Goal: Obtain resource: Obtain resource

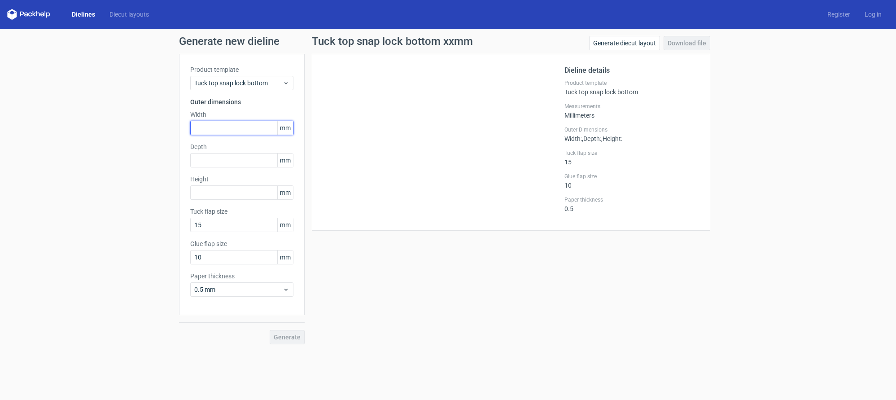
click at [222, 128] on input "text" at bounding box center [241, 128] width 103 height 14
type input "23"
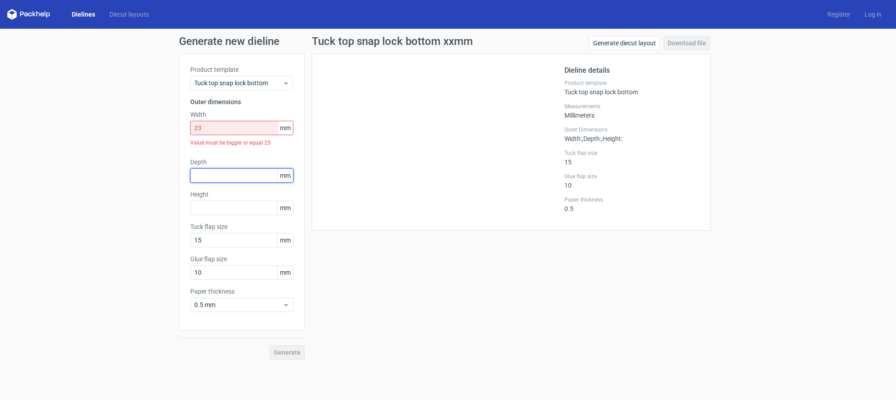
click at [232, 162] on div "Depth mm" at bounding box center [241, 169] width 103 height 25
type input "23"
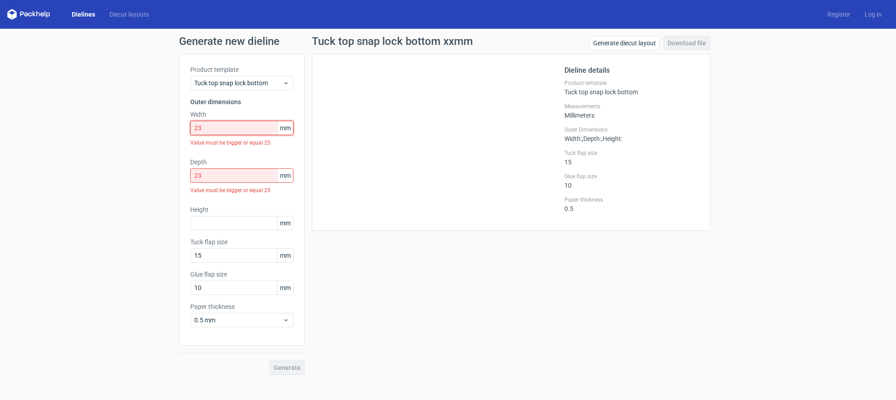
click at [234, 127] on input "23" at bounding box center [241, 128] width 103 height 14
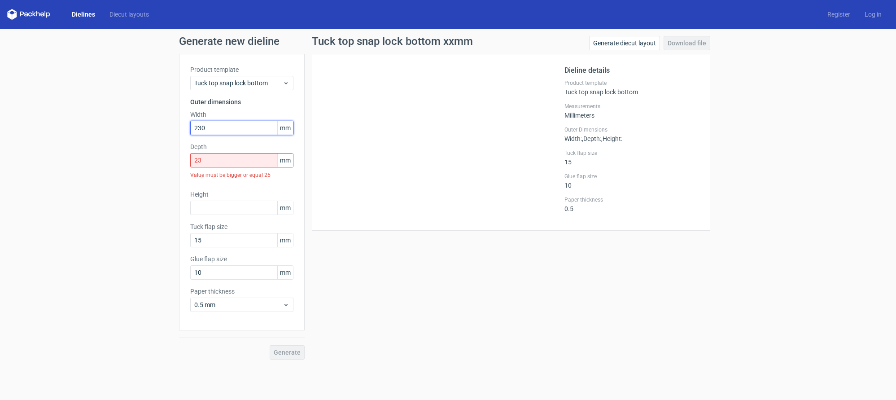
type input "230"
click at [221, 158] on input "23" at bounding box center [241, 160] width 103 height 14
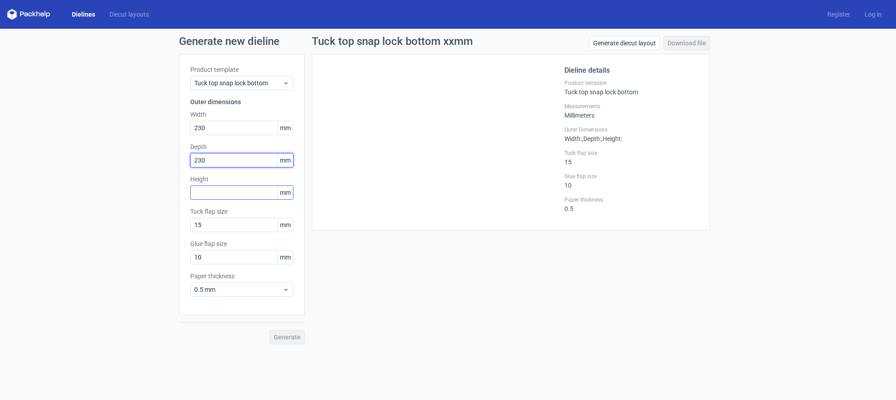
type input "230"
click at [210, 188] on input "text" at bounding box center [241, 192] width 103 height 14
type input "180"
click at [294, 337] on span "Generate" at bounding box center [287, 337] width 27 height 6
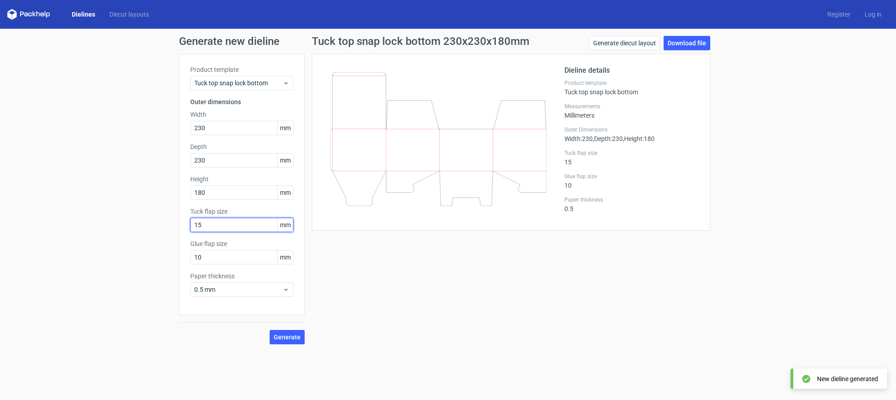
drag, startPoint x: 219, startPoint y: 227, endPoint x: 137, endPoint y: 221, distance: 82.3
click at [148, 223] on div "Generate new dieline Product template Tuck top snap lock bottom Outer dimension…" at bounding box center [448, 190] width 896 height 323
type input "25"
click at [277, 337] on span "Generate" at bounding box center [287, 337] width 27 height 6
drag, startPoint x: 206, startPoint y: 257, endPoint x: 131, endPoint y: 250, distance: 75.7
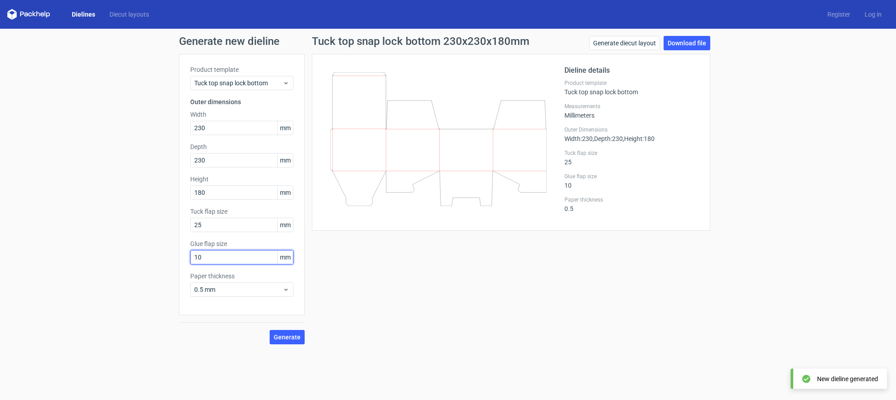
click at [131, 250] on div "Generate new dieline Product template Tuck top snap lock bottom Outer dimension…" at bounding box center [448, 190] width 896 height 323
click at [284, 336] on span "Generate" at bounding box center [287, 337] width 27 height 6
drag, startPoint x: 201, startPoint y: 257, endPoint x: 160, endPoint y: 252, distance: 41.1
click at [160, 252] on div "Generate new dieline Product template Tuck top snap lock bottom Outer dimension…" at bounding box center [448, 190] width 896 height 323
drag, startPoint x: 205, startPoint y: 257, endPoint x: 165, endPoint y: 254, distance: 40.5
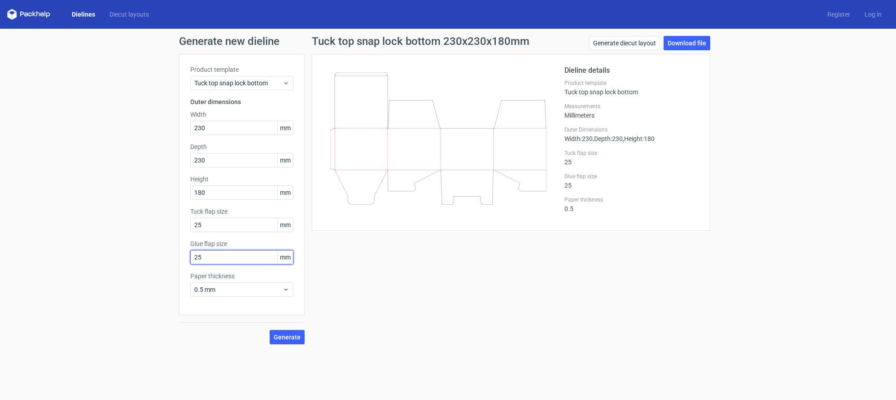
click at [165, 254] on div "Generate new dieline Product template Tuck top snap lock bottom Outer dimension…" at bounding box center [448, 190] width 896 height 323
type input "20"
drag, startPoint x: 216, startPoint y: 229, endPoint x: 154, endPoint y: 224, distance: 62.6
click at [156, 224] on div "Generate new dieline Product template Tuck top snap lock bottom Outer dimension…" at bounding box center [448, 190] width 896 height 323
click at [280, 336] on span "Generate" at bounding box center [287, 337] width 27 height 6
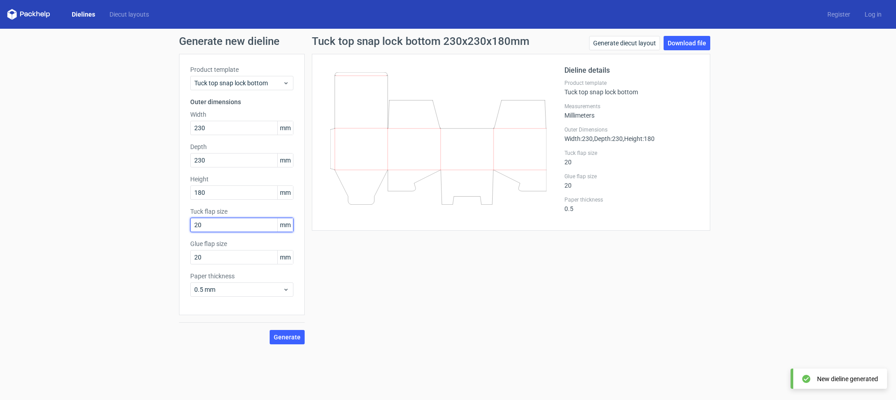
drag, startPoint x: 196, startPoint y: 224, endPoint x: 234, endPoint y: 225, distance: 37.7
click at [234, 225] on input "20" at bounding box center [241, 225] width 103 height 14
click at [292, 341] on button "Generate" at bounding box center [287, 337] width 35 height 14
drag, startPoint x: 206, startPoint y: 227, endPoint x: 148, endPoint y: 223, distance: 58.9
click at [148, 223] on div "Generate new dieline Product template Tuck top snap lock bottom Outer dimension…" at bounding box center [448, 190] width 896 height 323
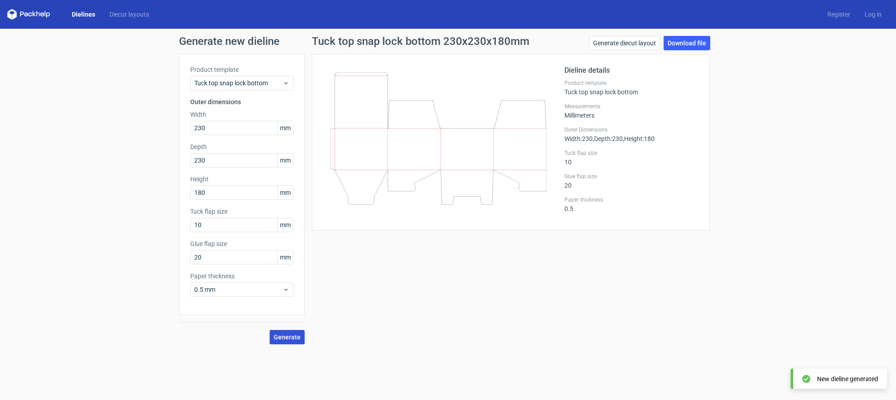
click at [284, 337] on span "Generate" at bounding box center [287, 337] width 27 height 6
drag, startPoint x: 185, startPoint y: 222, endPoint x: 138, endPoint y: 214, distance: 47.3
click at [140, 214] on div "Generate new dieline Product template Tuck top snap lock bottom Outer dimension…" at bounding box center [448, 190] width 896 height 323
type input "20"
click at [291, 336] on span "Generate" at bounding box center [287, 337] width 27 height 6
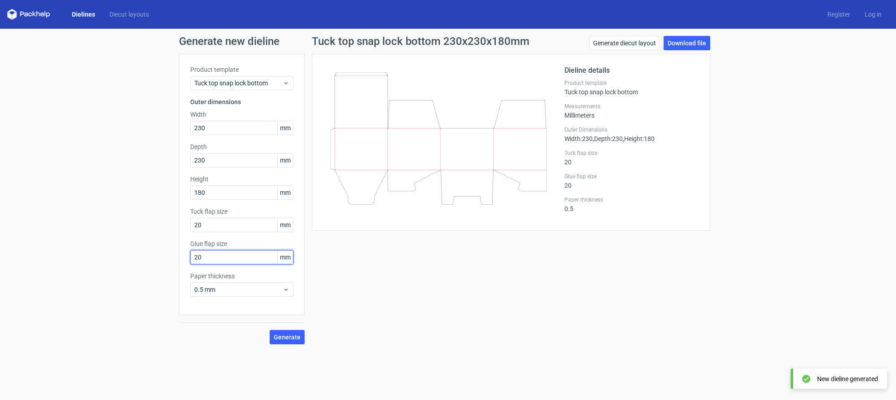
drag, startPoint x: 207, startPoint y: 256, endPoint x: 174, endPoint y: 256, distance: 33.7
click at [174, 256] on div "Generate new dieline Product template Tuck top snap lock bottom Outer dimension…" at bounding box center [448, 190] width 896 height 323
type input "25"
click at [286, 332] on button "Generate" at bounding box center [287, 337] width 35 height 14
click at [684, 41] on link "Download file" at bounding box center [687, 43] width 47 height 14
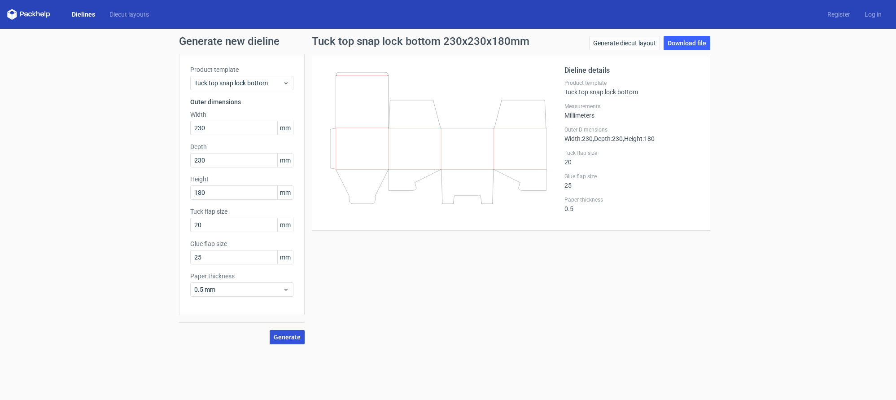
click at [295, 338] on span "Generate" at bounding box center [287, 337] width 27 height 6
click at [683, 42] on link "Download file" at bounding box center [687, 43] width 47 height 14
click at [611, 41] on link "Generate diecut layout" at bounding box center [624, 43] width 71 height 14
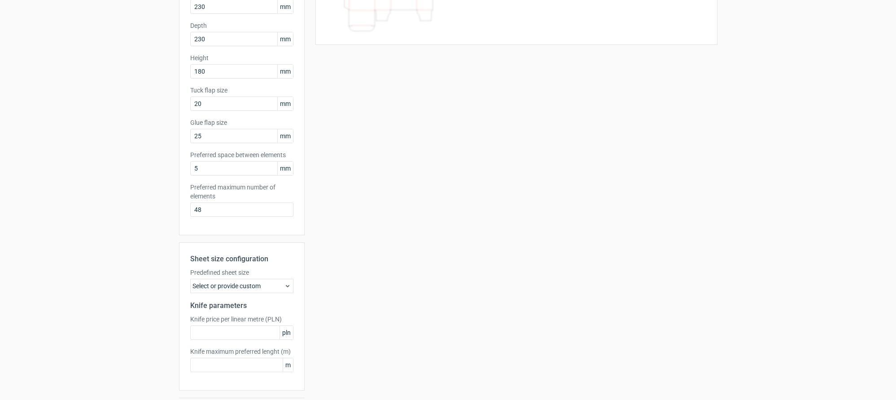
scroll to position [103, 0]
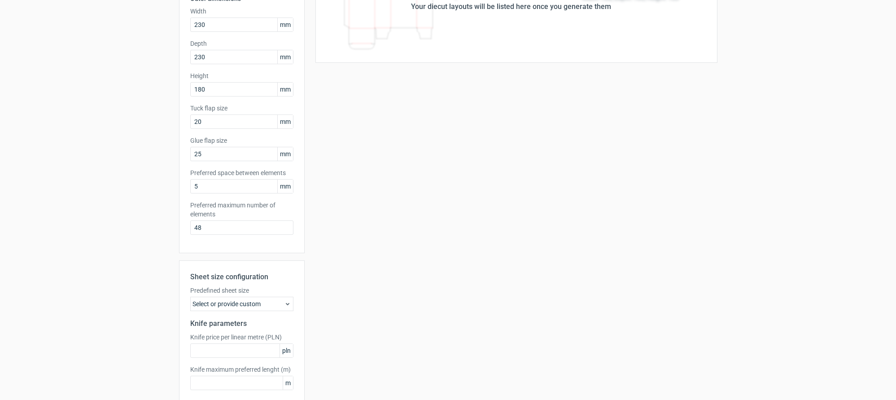
click at [250, 303] on div "Select or provide custom" at bounding box center [241, 304] width 103 height 14
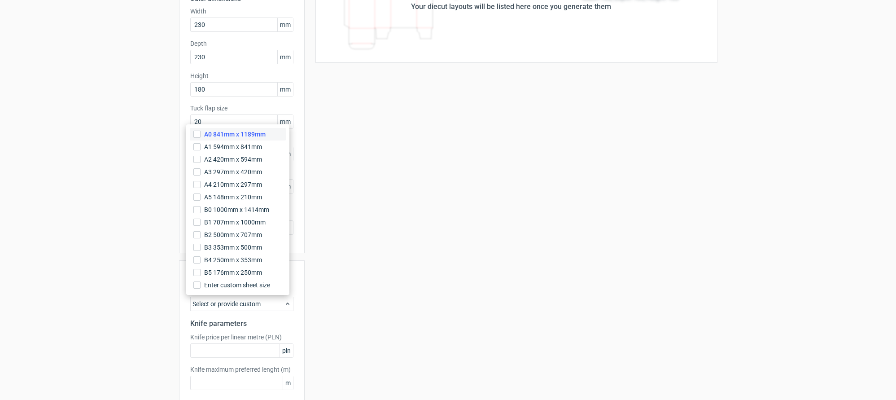
click at [246, 132] on span "A0 841mm x 1189mm" at bounding box center [234, 134] width 61 height 9
click at [201, 132] on input "A0 841mm x 1189mm" at bounding box center [196, 134] width 7 height 7
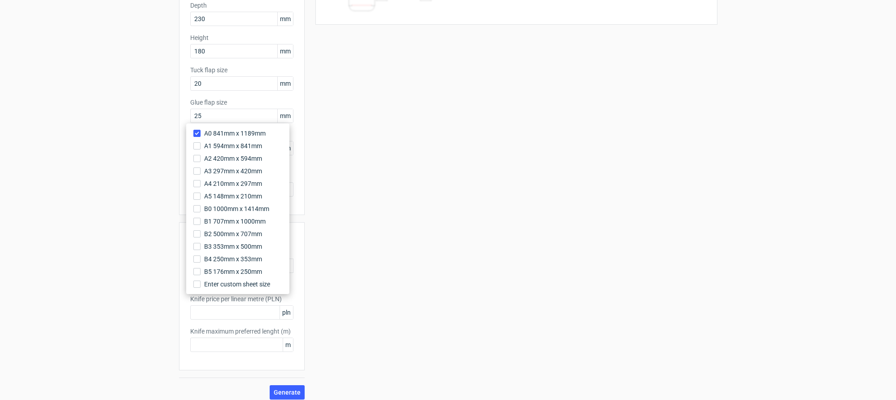
scroll to position [148, 0]
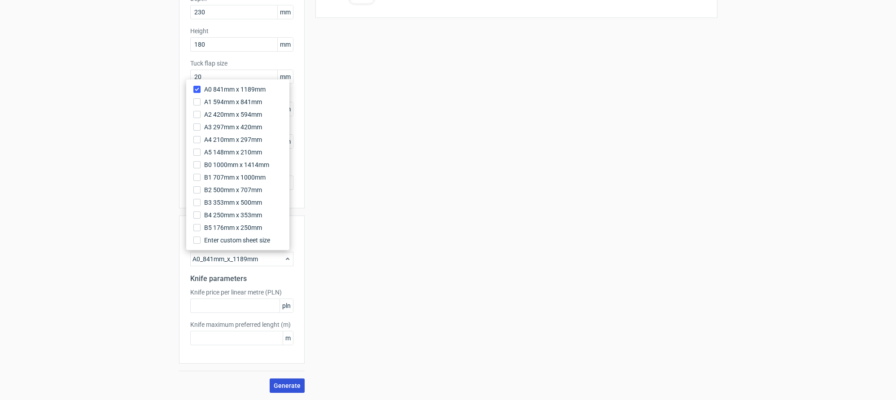
click at [288, 386] on span "Generate" at bounding box center [287, 385] width 27 height 6
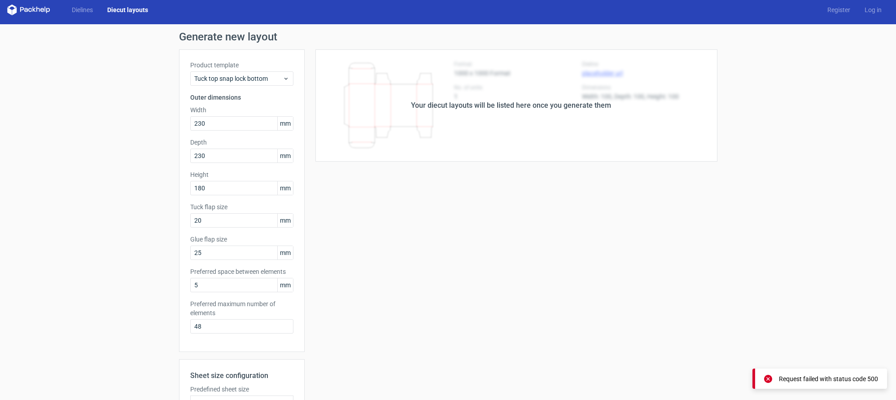
scroll to position [0, 0]
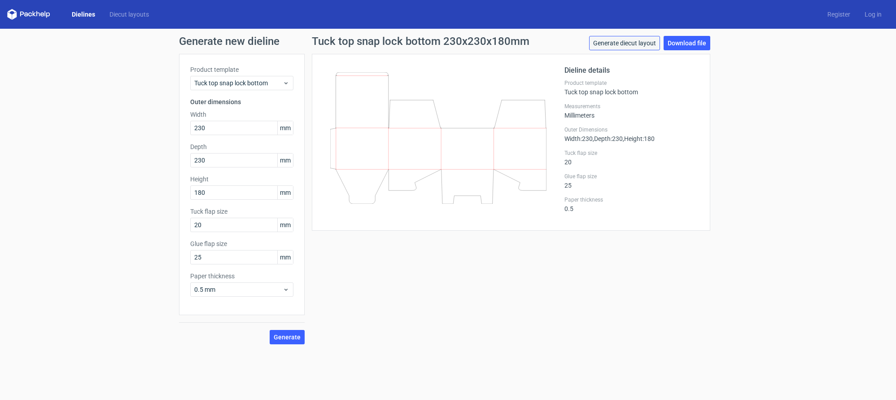
click at [602, 47] on link "Generate diecut layout" at bounding box center [624, 43] width 71 height 14
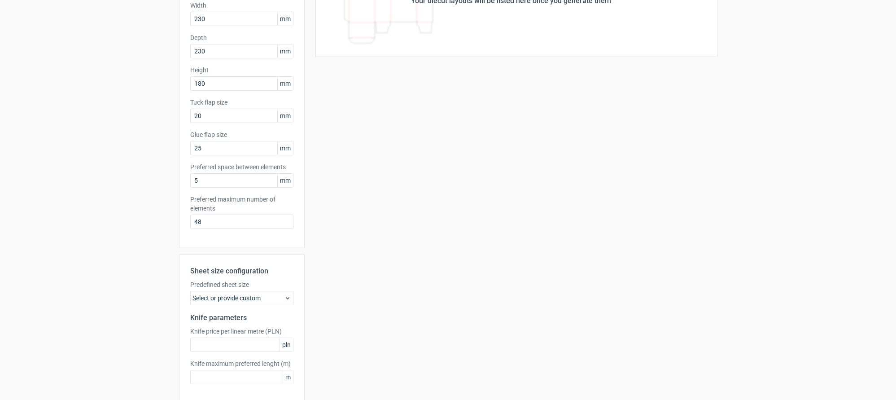
scroll to position [148, 0]
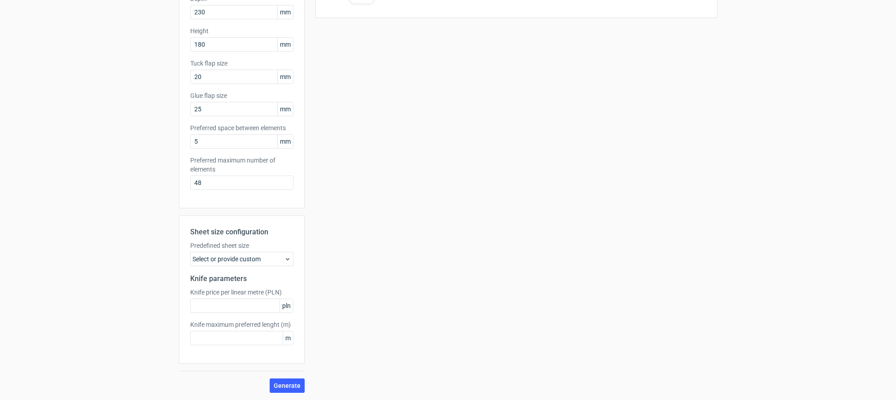
click at [234, 266] on div "Sheet size configuration Predefined sheet size Select or provide custom Knife p…" at bounding box center [242, 289] width 126 height 148
click at [233, 258] on div "Select or provide custom" at bounding box center [241, 259] width 103 height 14
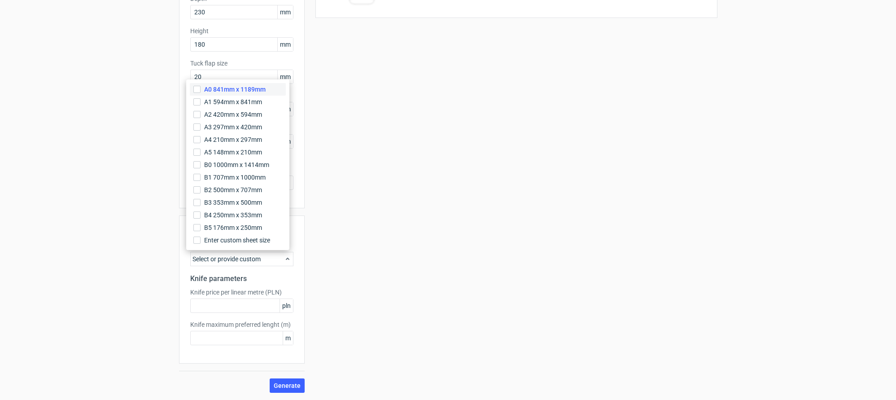
click at [232, 92] on span "A0 841mm x 1189mm" at bounding box center [234, 89] width 61 height 9
click at [201, 92] on input "A0 841mm x 1189mm" at bounding box center [196, 89] width 7 height 7
click at [281, 386] on span "Generate" at bounding box center [287, 385] width 27 height 6
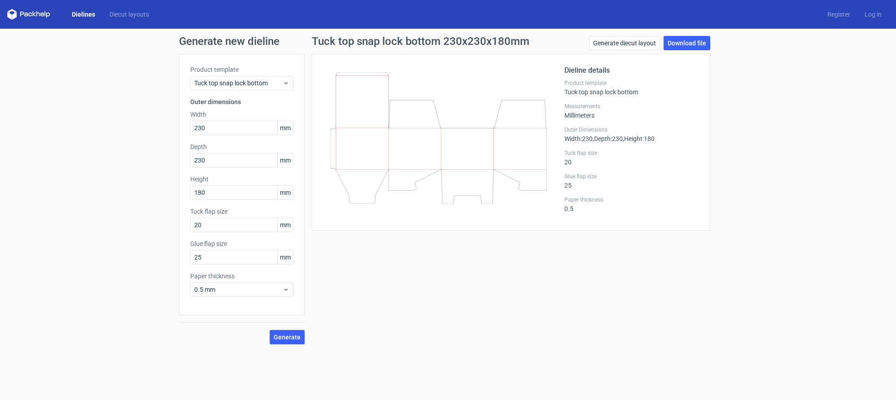
click at [88, 18] on link "Dielines" at bounding box center [84, 14] width 38 height 9
click at [607, 41] on link "Generate diecut layout" at bounding box center [624, 43] width 71 height 14
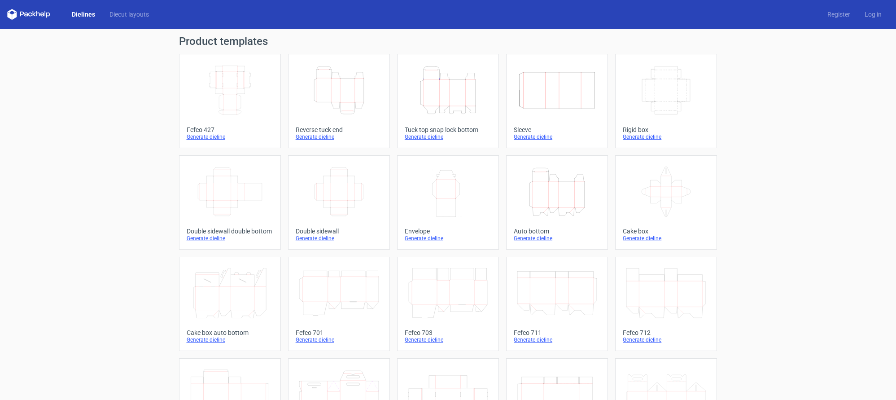
click at [432, 87] on icon "Height Depth Width" at bounding box center [447, 90] width 79 height 50
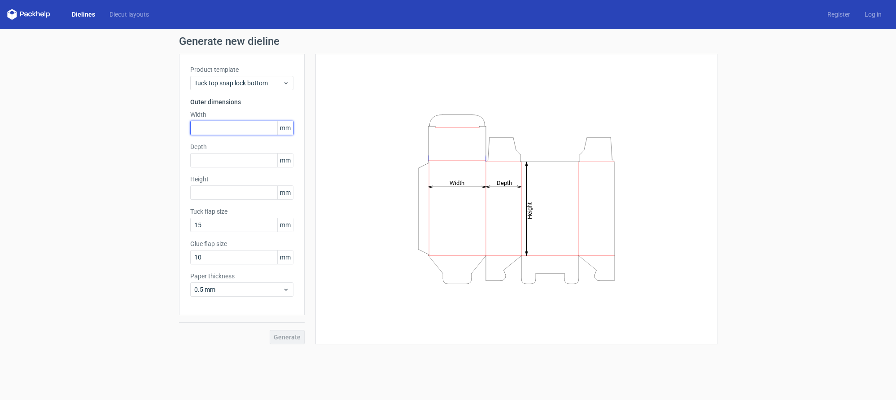
click at [234, 125] on input "text" at bounding box center [241, 128] width 103 height 14
type input "230"
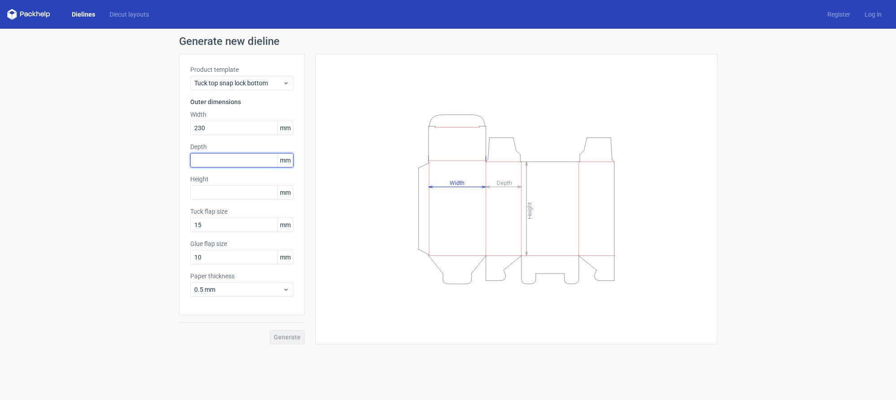
click at [219, 166] on input "text" at bounding box center [241, 160] width 103 height 14
type input "230"
click at [233, 192] on input "text" at bounding box center [241, 192] width 103 height 14
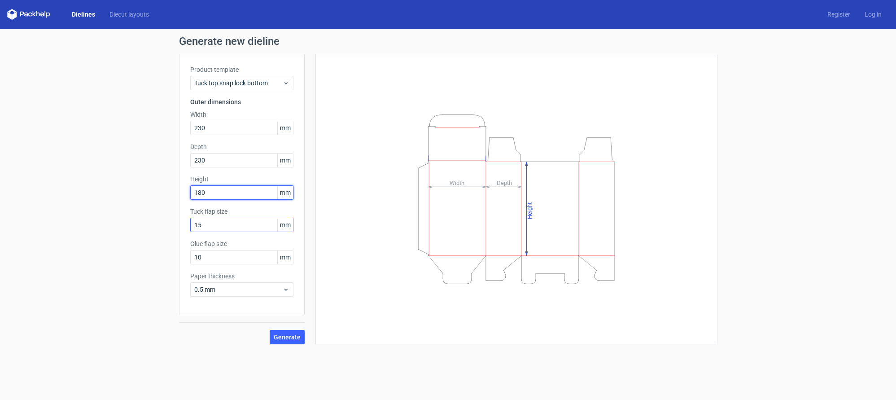
type input "180"
drag, startPoint x: 229, startPoint y: 227, endPoint x: 93, endPoint y: 223, distance: 136.0
click at [97, 223] on div "Generate new dieline Product template Tuck top snap lock bottom Outer dimension…" at bounding box center [448, 190] width 896 height 323
type input "20"
click at [225, 253] on input "10" at bounding box center [241, 257] width 103 height 14
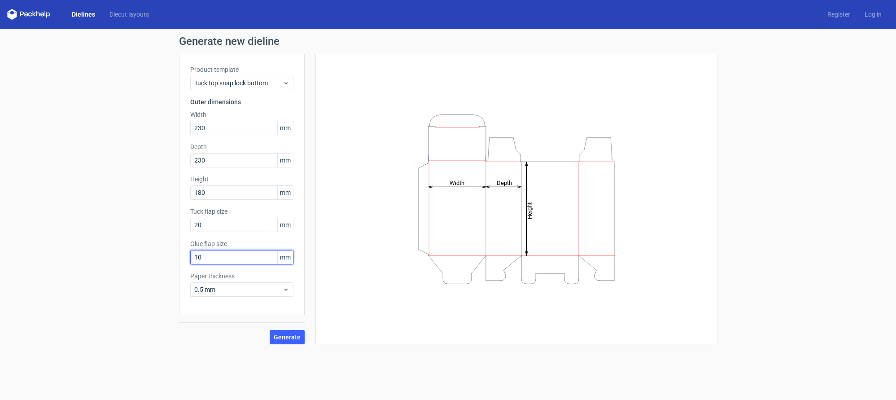
drag, startPoint x: 231, startPoint y: 255, endPoint x: 139, endPoint y: 249, distance: 92.2
click at [140, 249] on div "Generate new dieline Product template Tuck top snap lock bottom Outer dimension…" at bounding box center [448, 190] width 896 height 323
type input "25"
click at [282, 341] on button "Generate" at bounding box center [287, 337] width 35 height 14
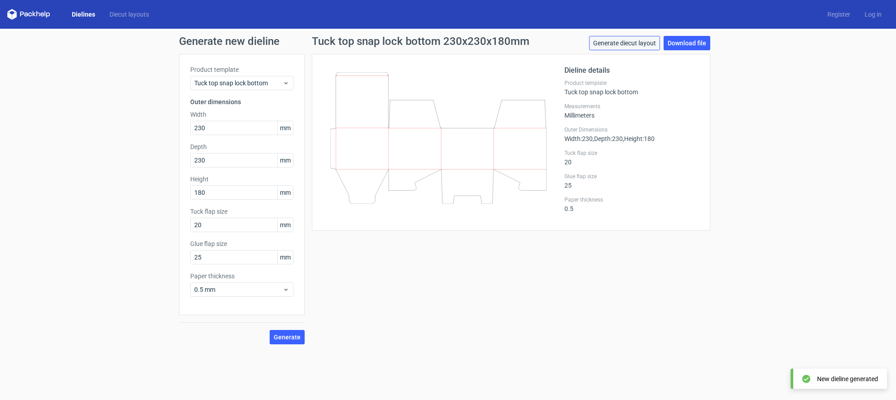
click at [620, 44] on link "Generate diecut layout" at bounding box center [624, 43] width 71 height 14
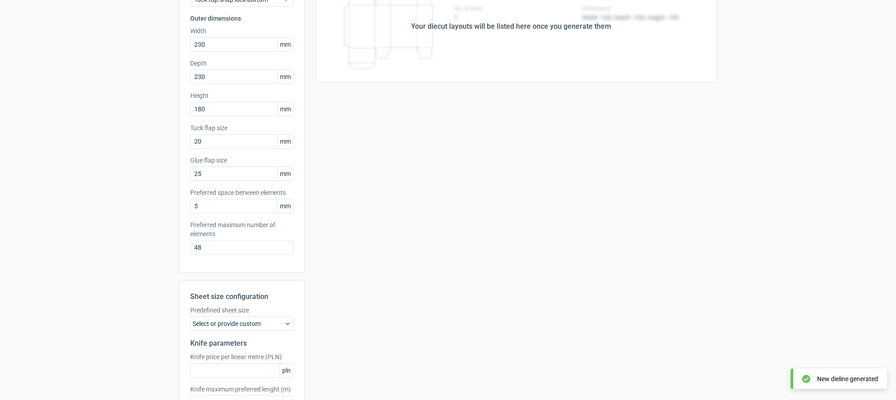
scroll to position [148, 0]
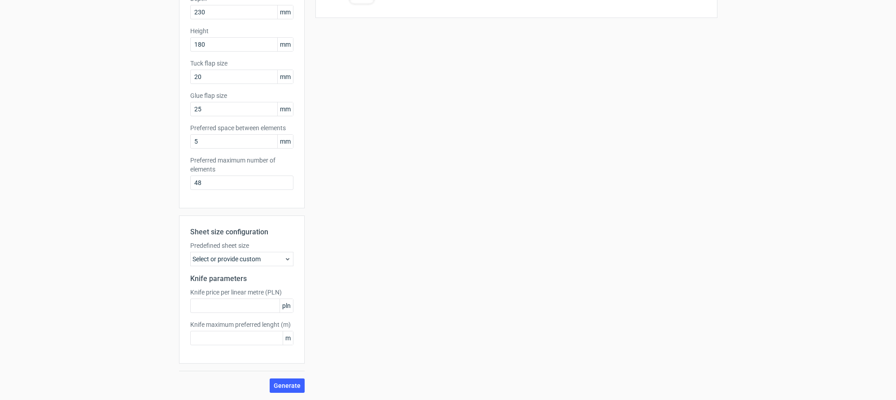
click at [238, 261] on div "Select or provide custom" at bounding box center [241, 259] width 103 height 14
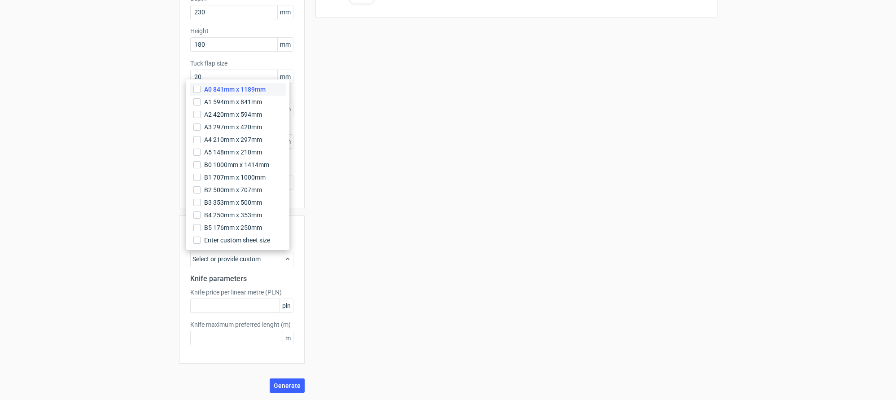
click at [238, 94] on label "A0 841mm x 1189mm" at bounding box center [238, 89] width 96 height 13
click at [201, 93] on input "A0 841mm x 1189mm" at bounding box center [196, 89] width 7 height 7
click at [231, 312] on input "text" at bounding box center [241, 305] width 103 height 14
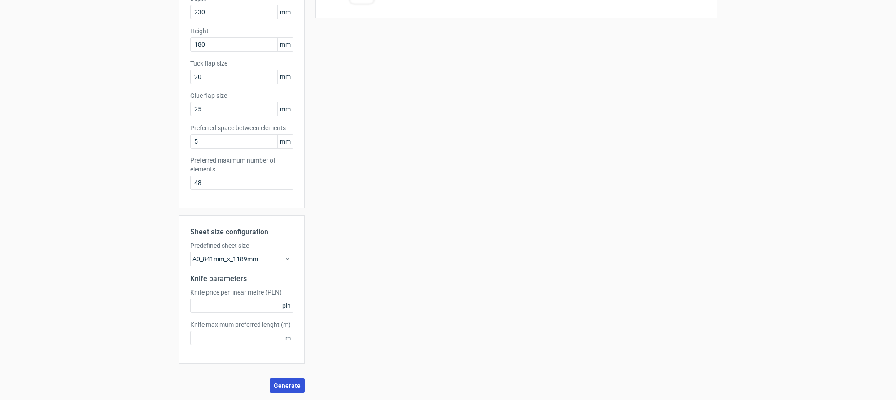
click at [287, 384] on span "Generate" at bounding box center [287, 385] width 27 height 6
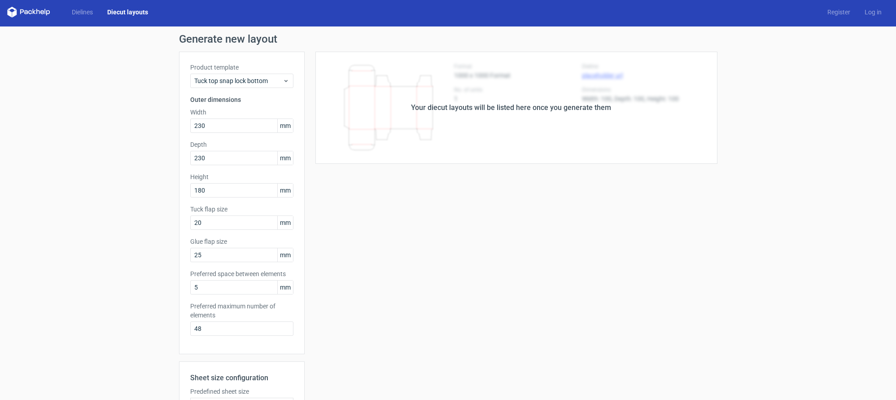
scroll to position [0, 0]
